Goal: Connect with others: Connect with others

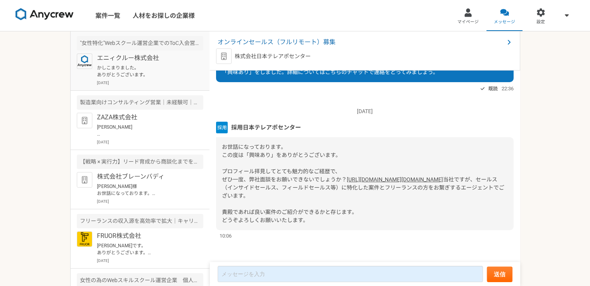
click at [135, 66] on p "かしこまりました。 ありがとうございます。" at bounding box center [145, 71] width 96 height 14
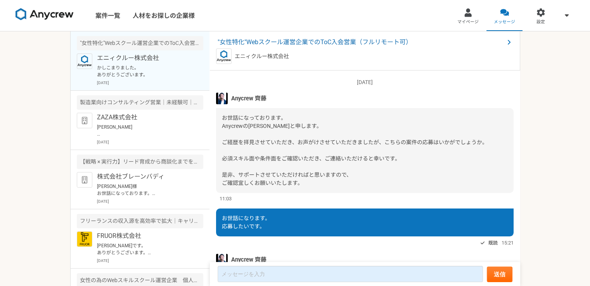
scroll to position [161, 0]
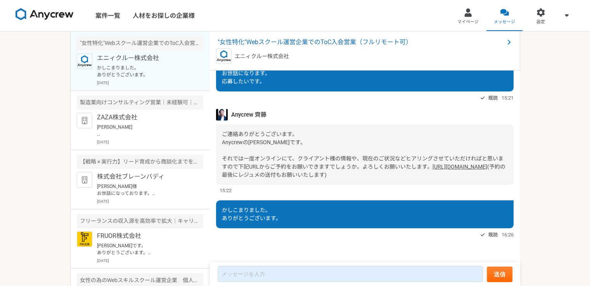
click at [433, 167] on link "https://anycrew-saitou-mendan.youcanbook.me/" at bounding box center [460, 167] width 55 height 6
click at [58, 17] on img at bounding box center [45, 14] width 58 height 12
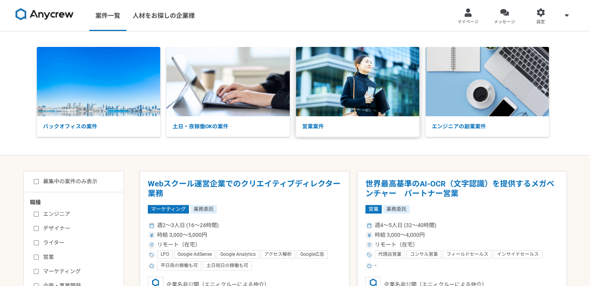
click at [362, 115] on img at bounding box center [357, 81] width 123 height 69
click at [489, 14] on link "メッセージ" at bounding box center [505, 15] width 36 height 31
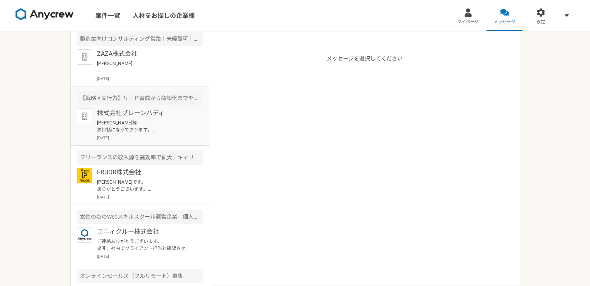
scroll to position [78, 0]
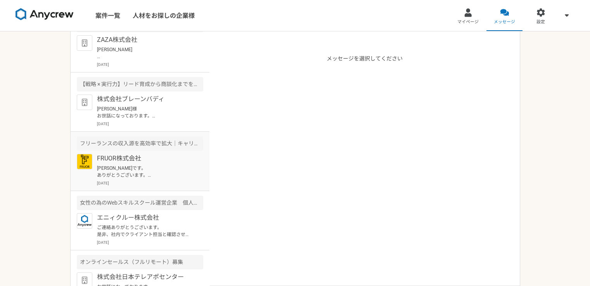
click at [135, 154] on p "FRUOR株式会社" at bounding box center [145, 158] width 96 height 9
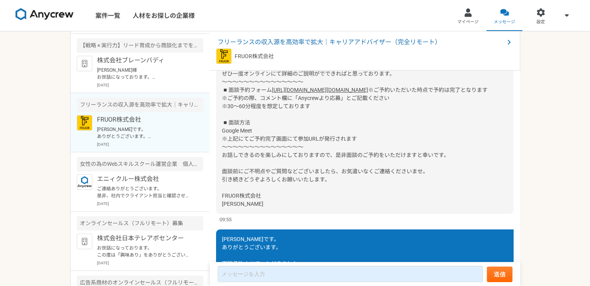
scroll to position [89, 0]
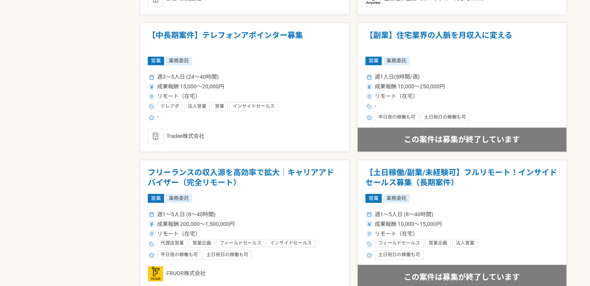
scroll to position [854, 0]
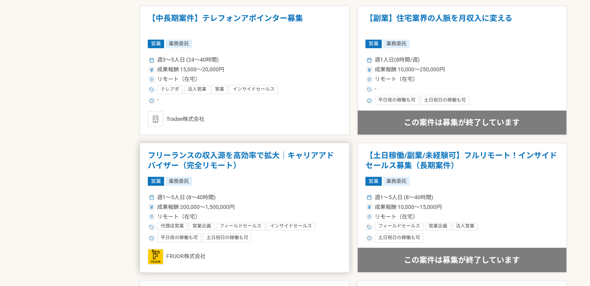
click at [184, 160] on h1 "フリーランスの収入源を高効率で拡大｜キャリアアドバイザー（完全リモート）" at bounding box center [245, 161] width 194 height 20
